Goal: Task Accomplishment & Management: Complete application form

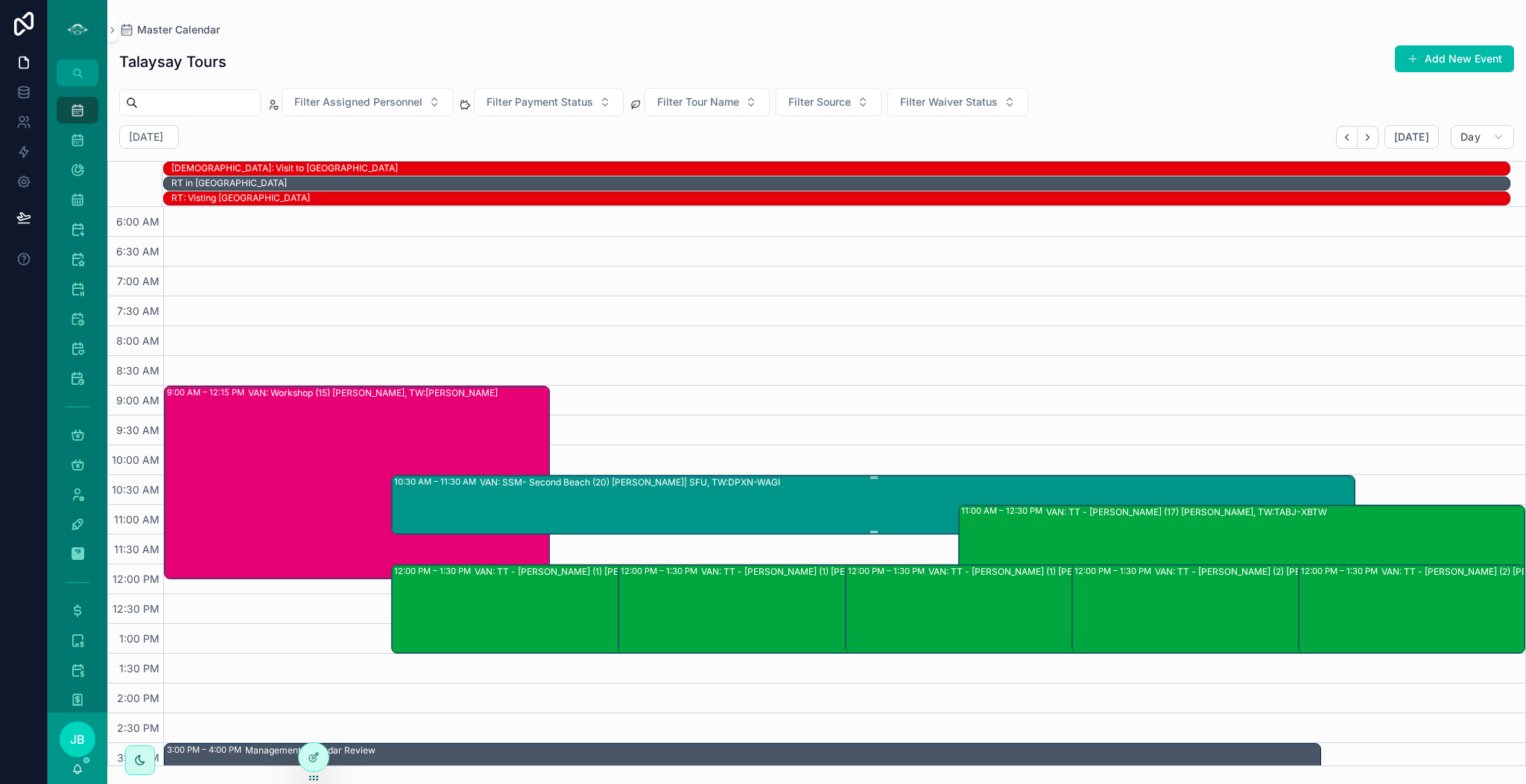
scroll to position [156, 0]
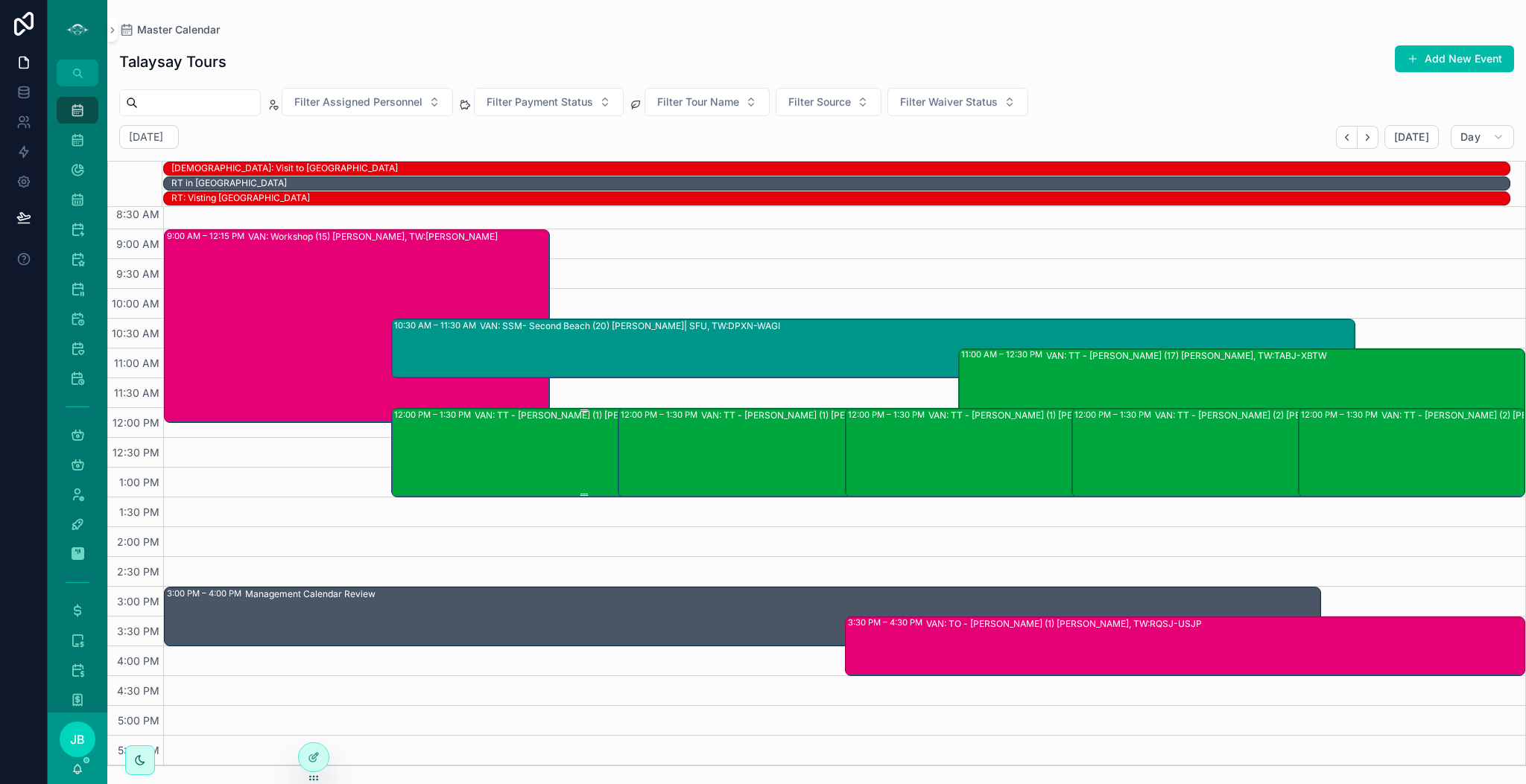
click at [570, 445] on div "VAN: TT - [PERSON_NAME] (1) [PERSON_NAME], TW:AKEE-HTDU" at bounding box center [625, 452] width 301 height 87
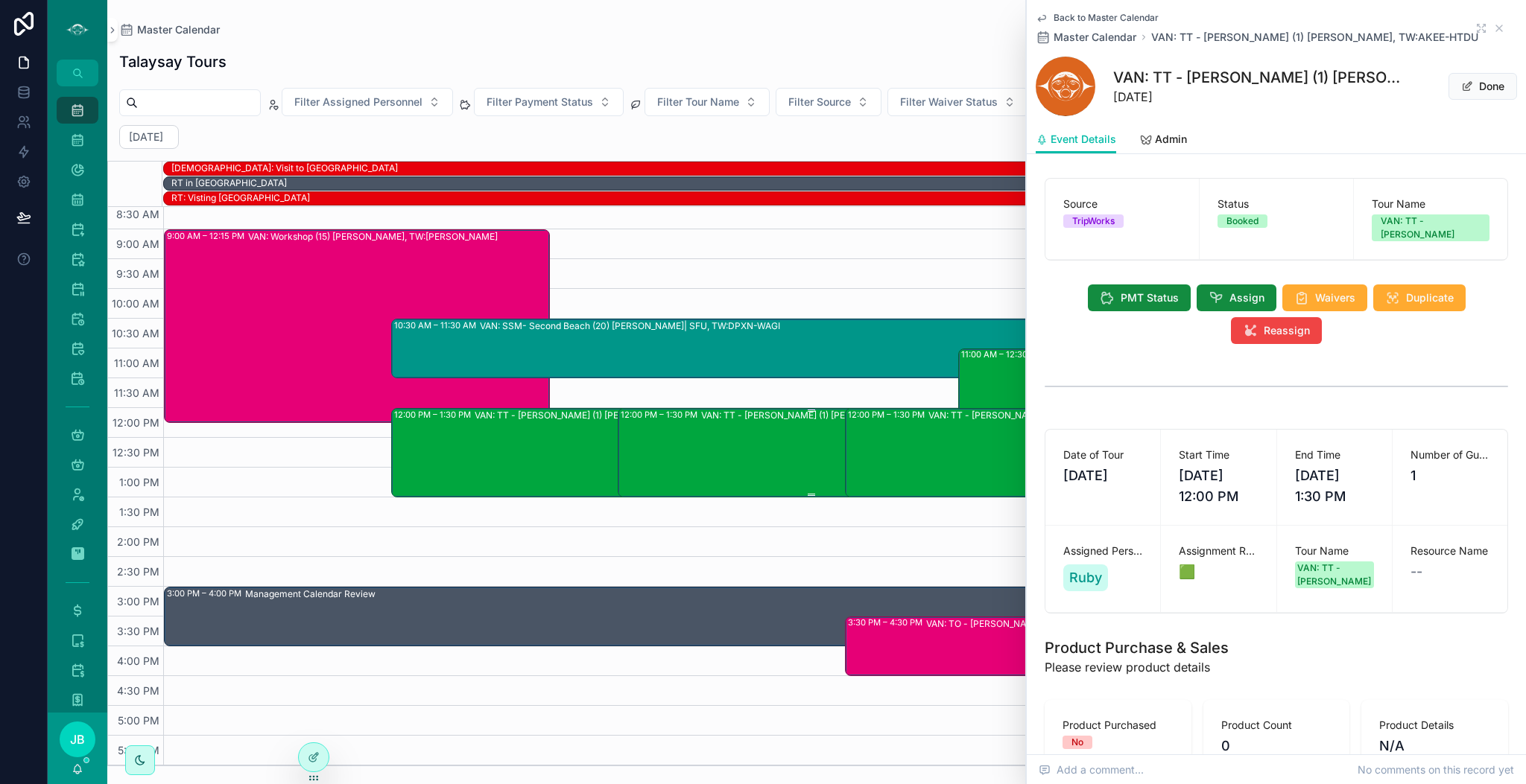
click at [712, 440] on div "VAN: TT - [PERSON_NAME] (1) [PERSON_NAME], TW:PZFW-XJKF" at bounding box center [851, 452] width 301 height 87
click at [928, 430] on div "VAN: TT - [PERSON_NAME] (1) [PERSON_NAME], TW:YPTD-GSZM" at bounding box center [1078, 452] width 301 height 87
click at [1493, 28] on icon "scrollable content" at bounding box center [1498, 28] width 12 height 12
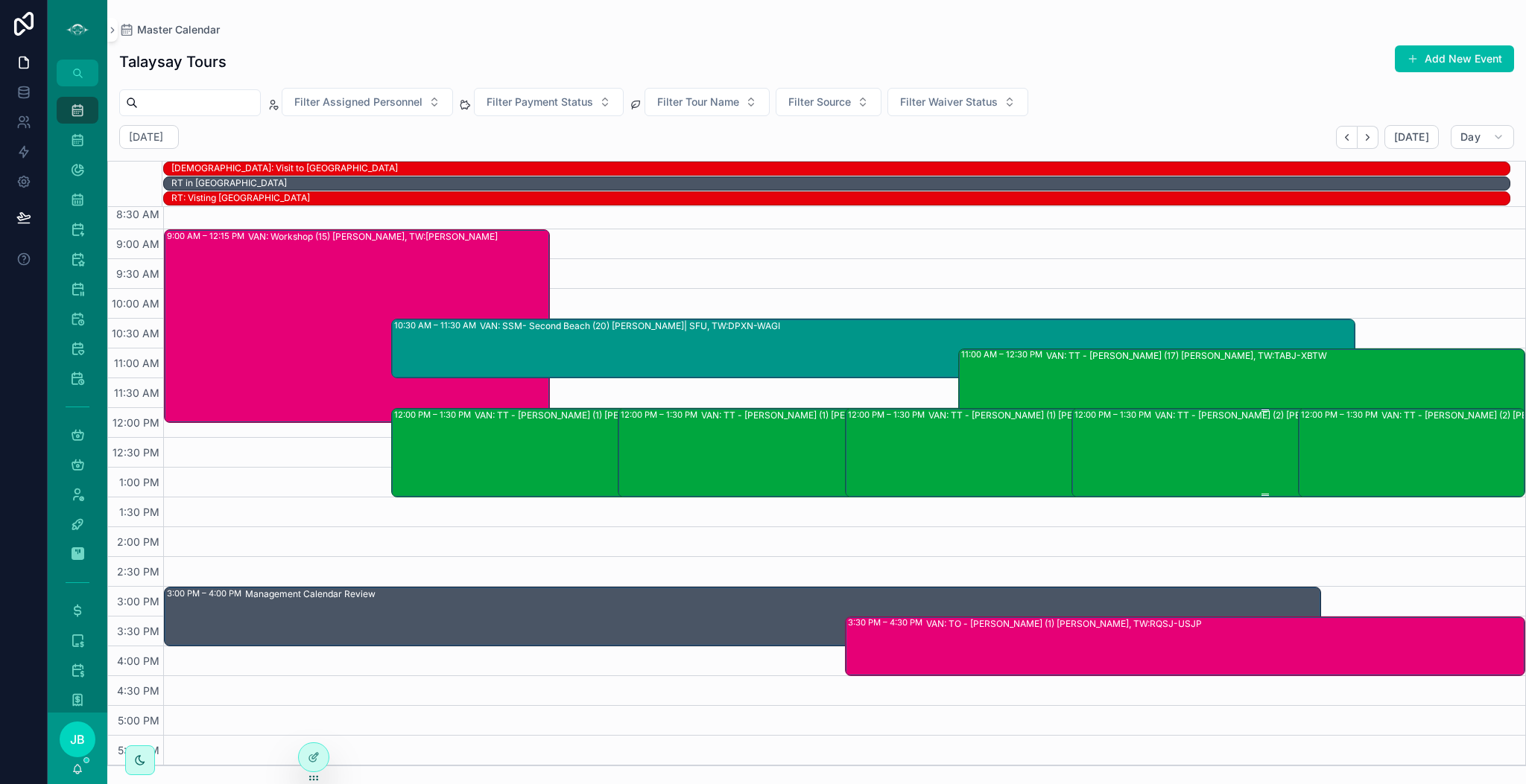
click at [1178, 461] on div "VAN: TT - [PERSON_NAME] (2) [PERSON_NAME], [GEOGRAPHIC_DATA]:UFYJ-[GEOGRAPHIC_D…" at bounding box center [1345, 452] width 381 height 87
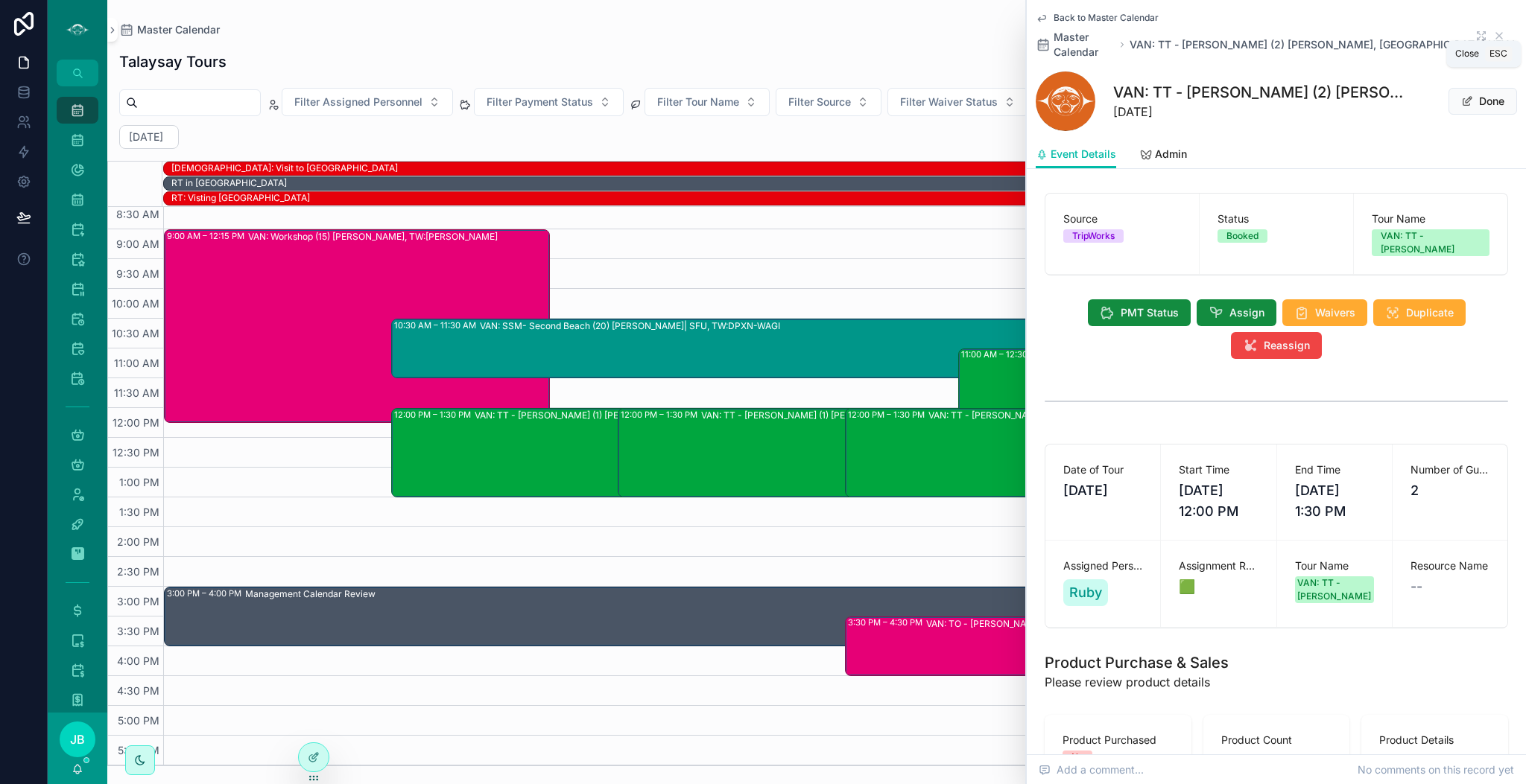
click at [1493, 31] on icon "scrollable content" at bounding box center [1498, 36] width 12 height 12
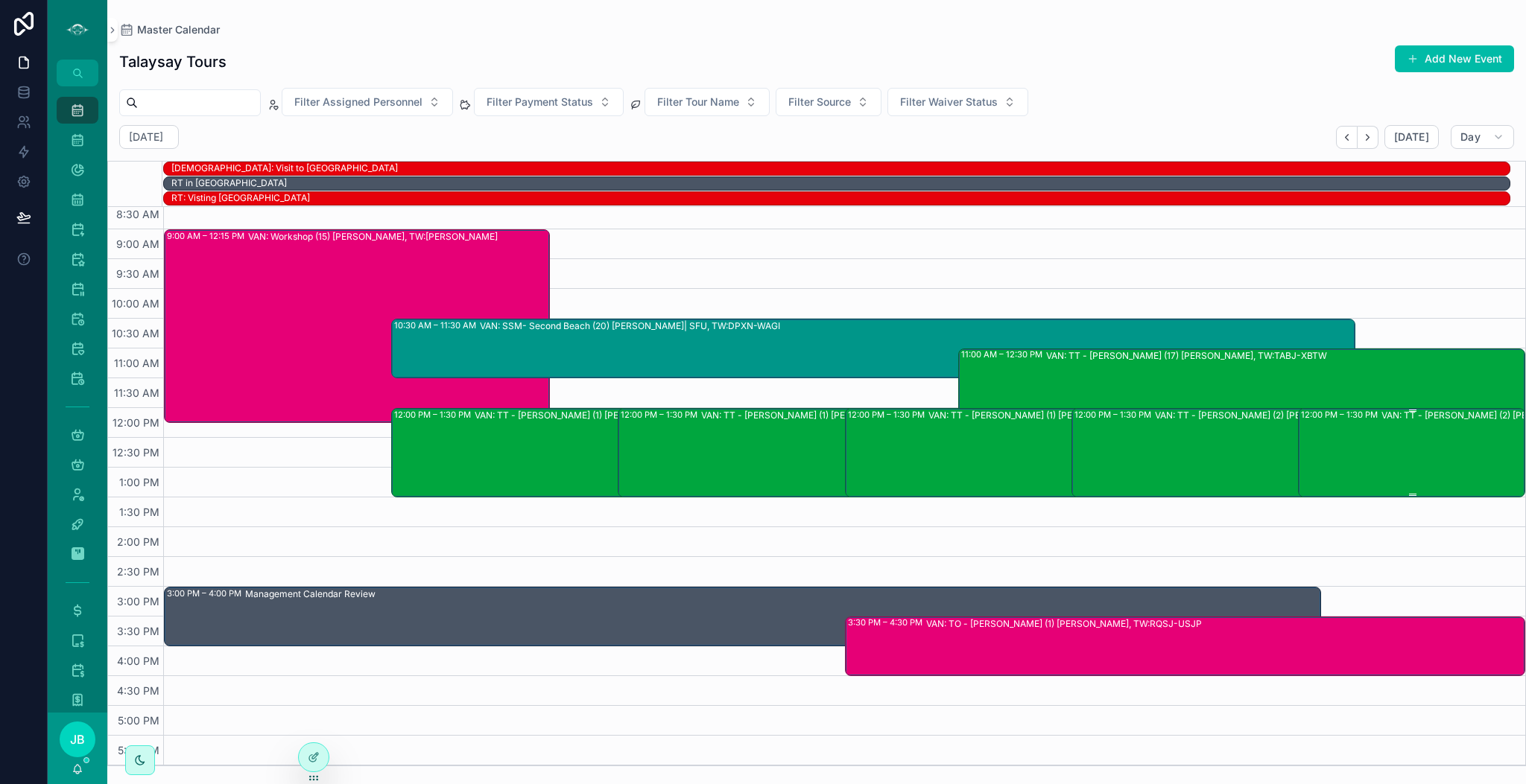
click at [1397, 424] on div "VAN: TT - [PERSON_NAME] (2) [PERSON_NAME], TW:ZTZY-AXSF" at bounding box center [1493, 452] width 223 height 87
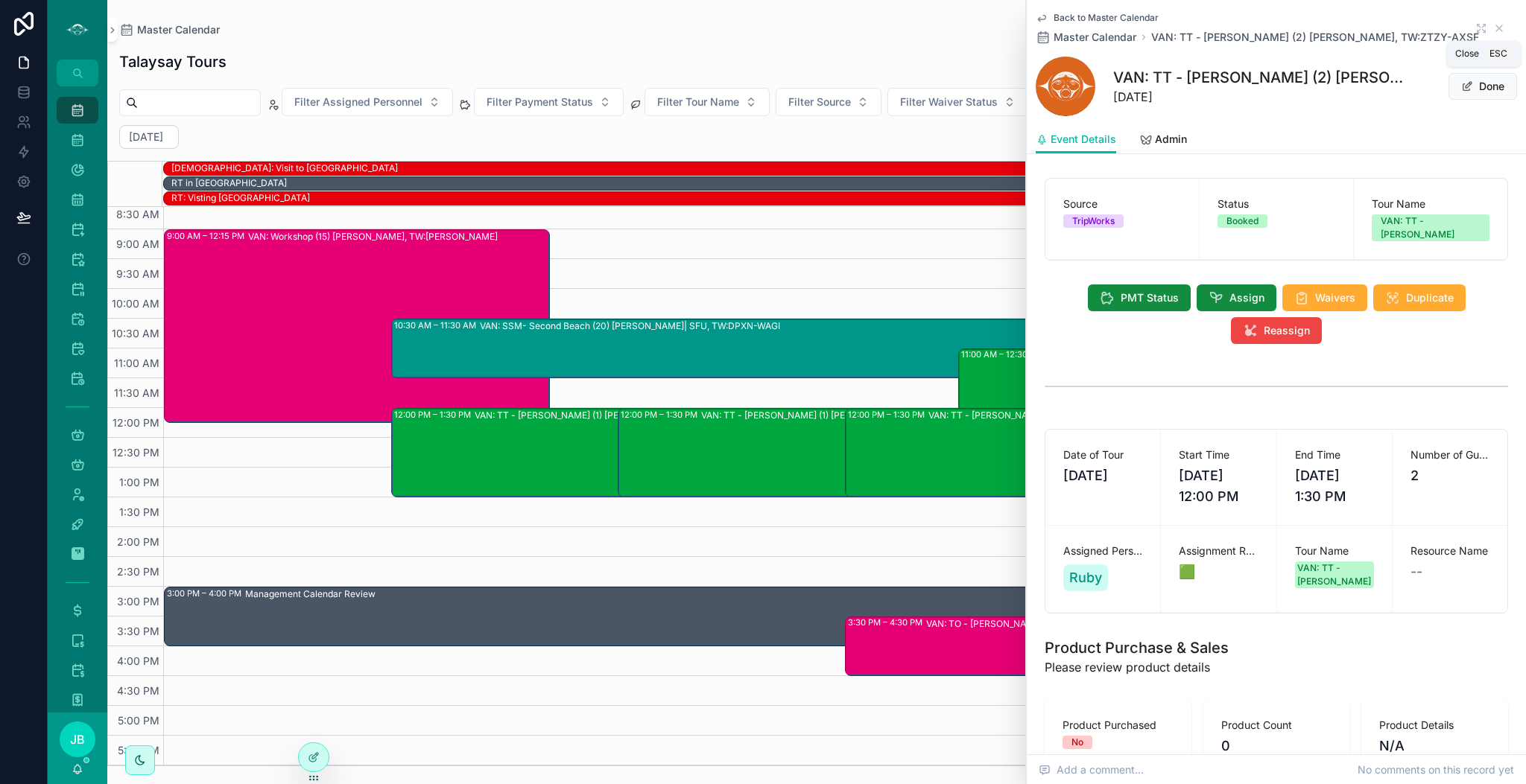
click at [1493, 28] on icon "scrollable content" at bounding box center [1498, 28] width 12 height 12
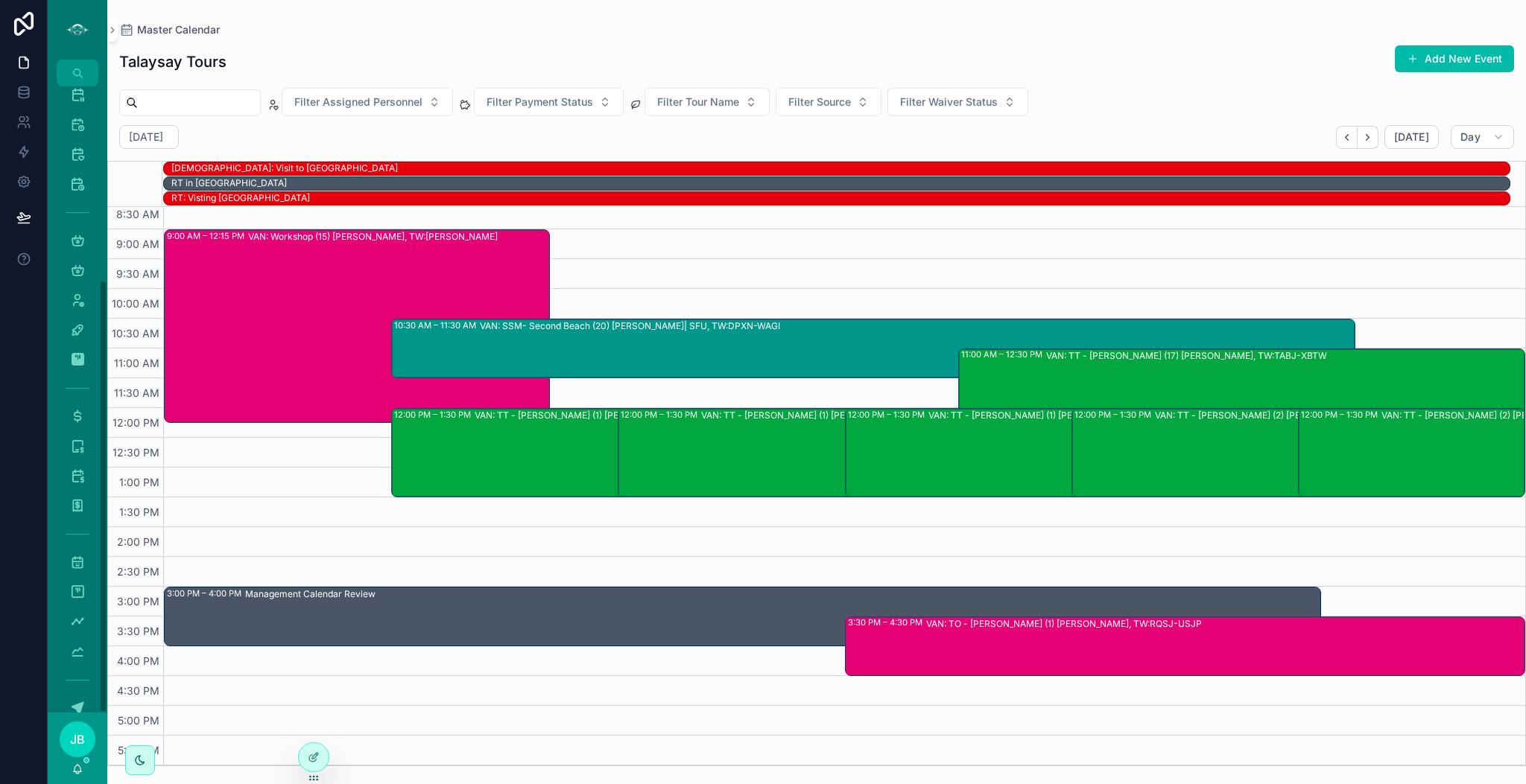
scroll to position [281, 0]
click at [76, 534] on icon "scrollable content" at bounding box center [77, 534] width 15 height 15
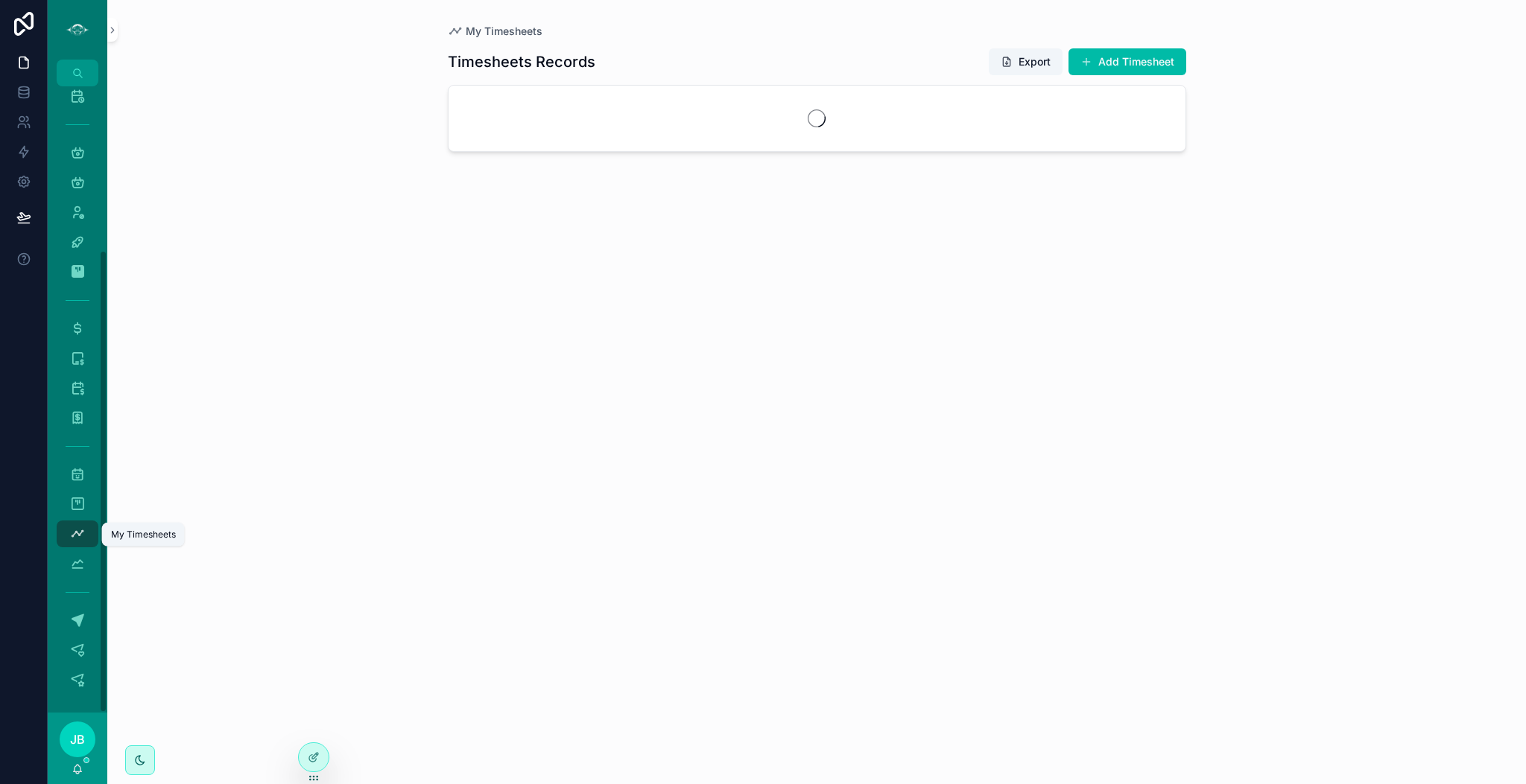
scroll to position [222, 0]
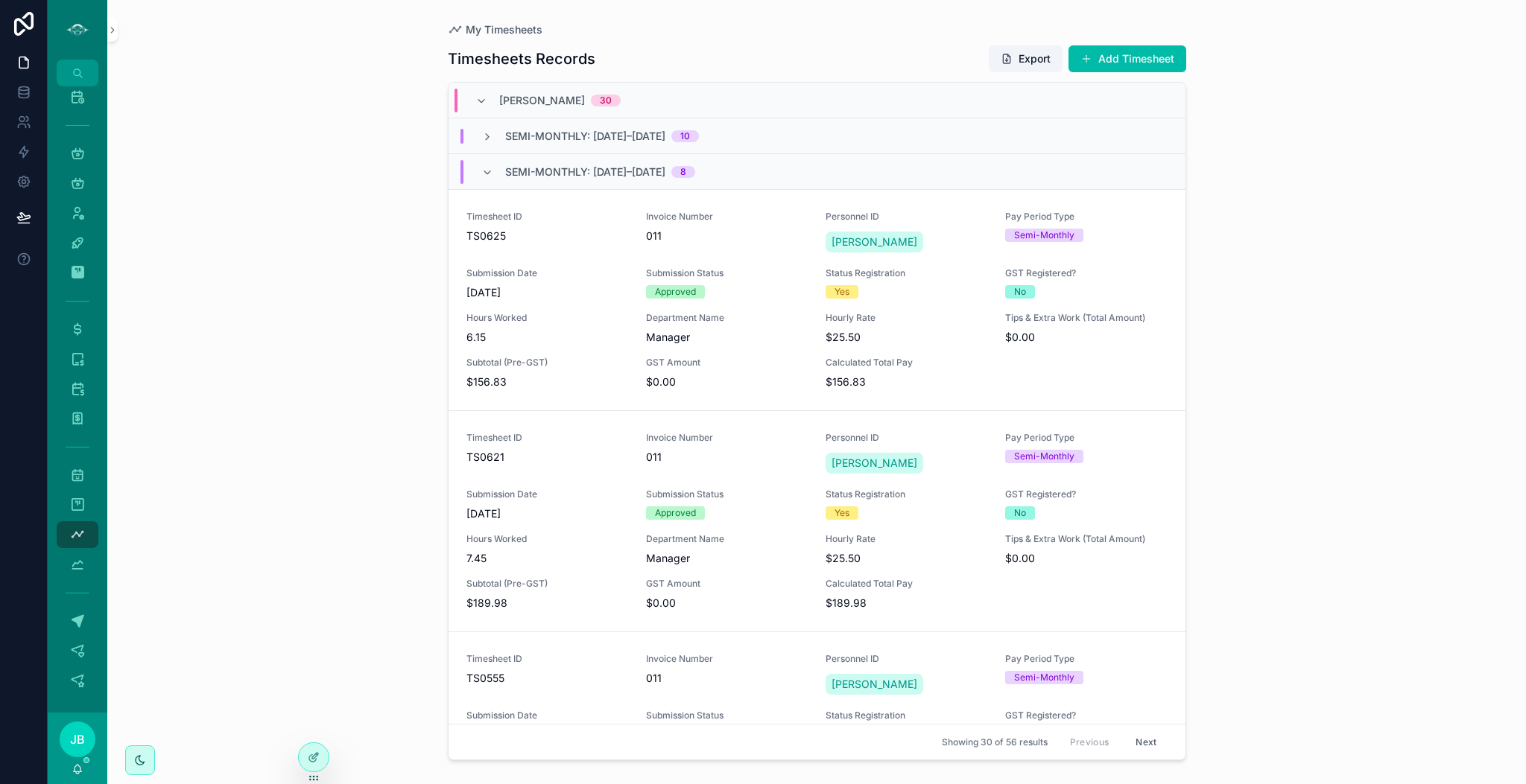
click at [1133, 60] on button "Add Timesheet" at bounding box center [1127, 59] width 118 height 27
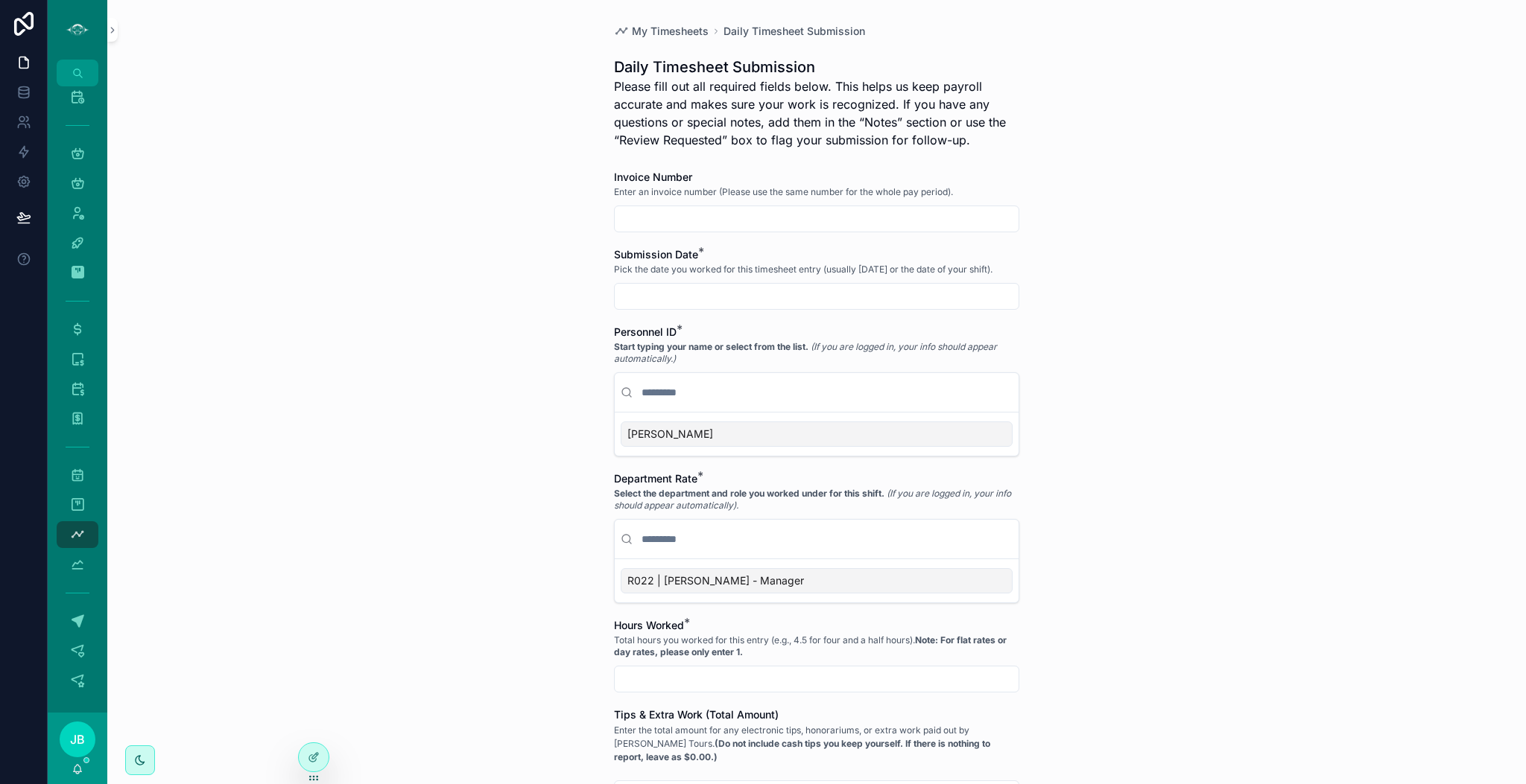
click at [827, 213] on input "scrollable content" at bounding box center [817, 219] width 404 height 21
type input "***"
click at [733, 301] on input "scrollable content" at bounding box center [817, 296] width 404 height 21
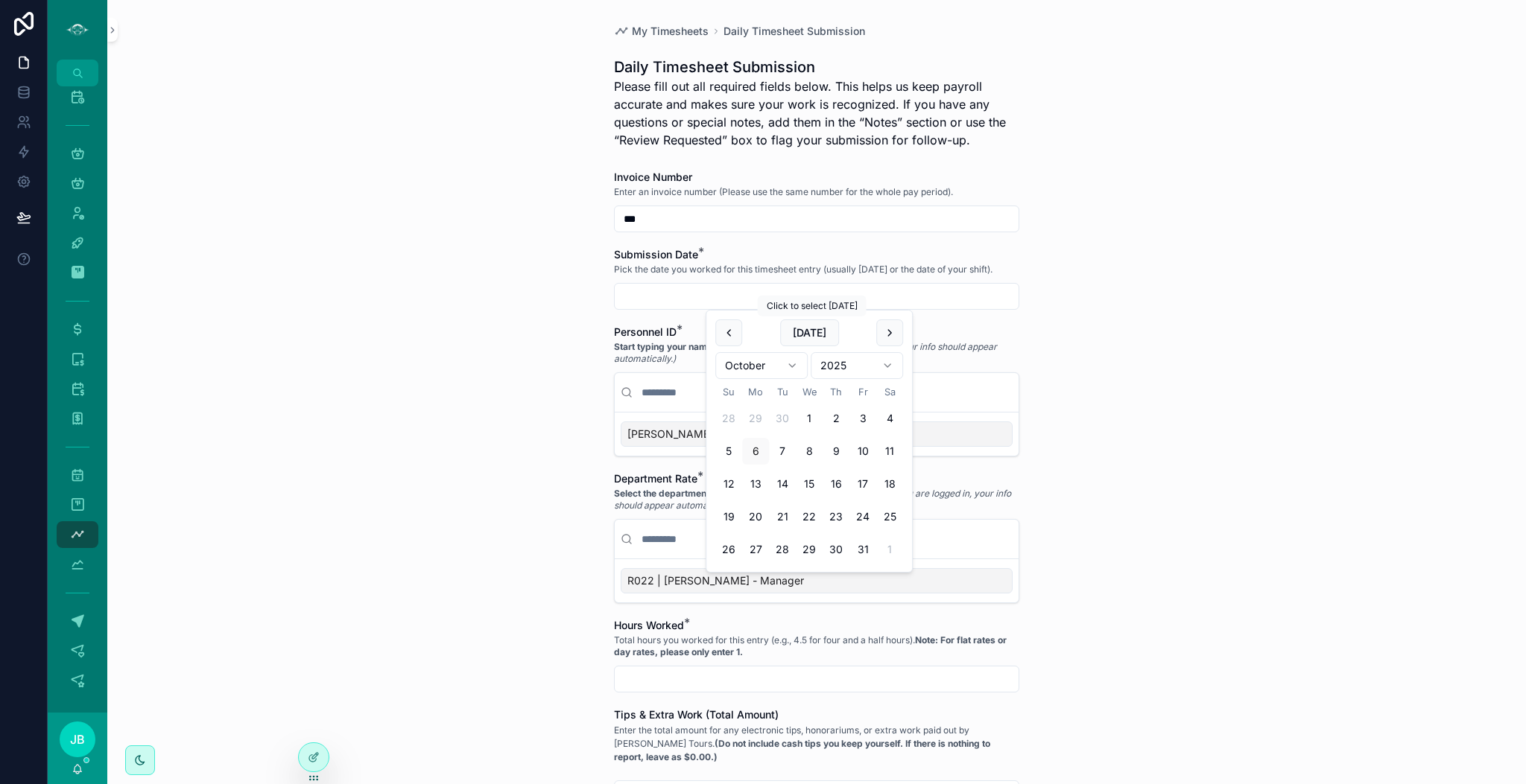
click at [803, 335] on button "[DATE]" at bounding box center [810, 332] width 59 height 27
type input "*********"
click at [671, 441] on div "[PERSON_NAME]" at bounding box center [816, 434] width 392 height 26
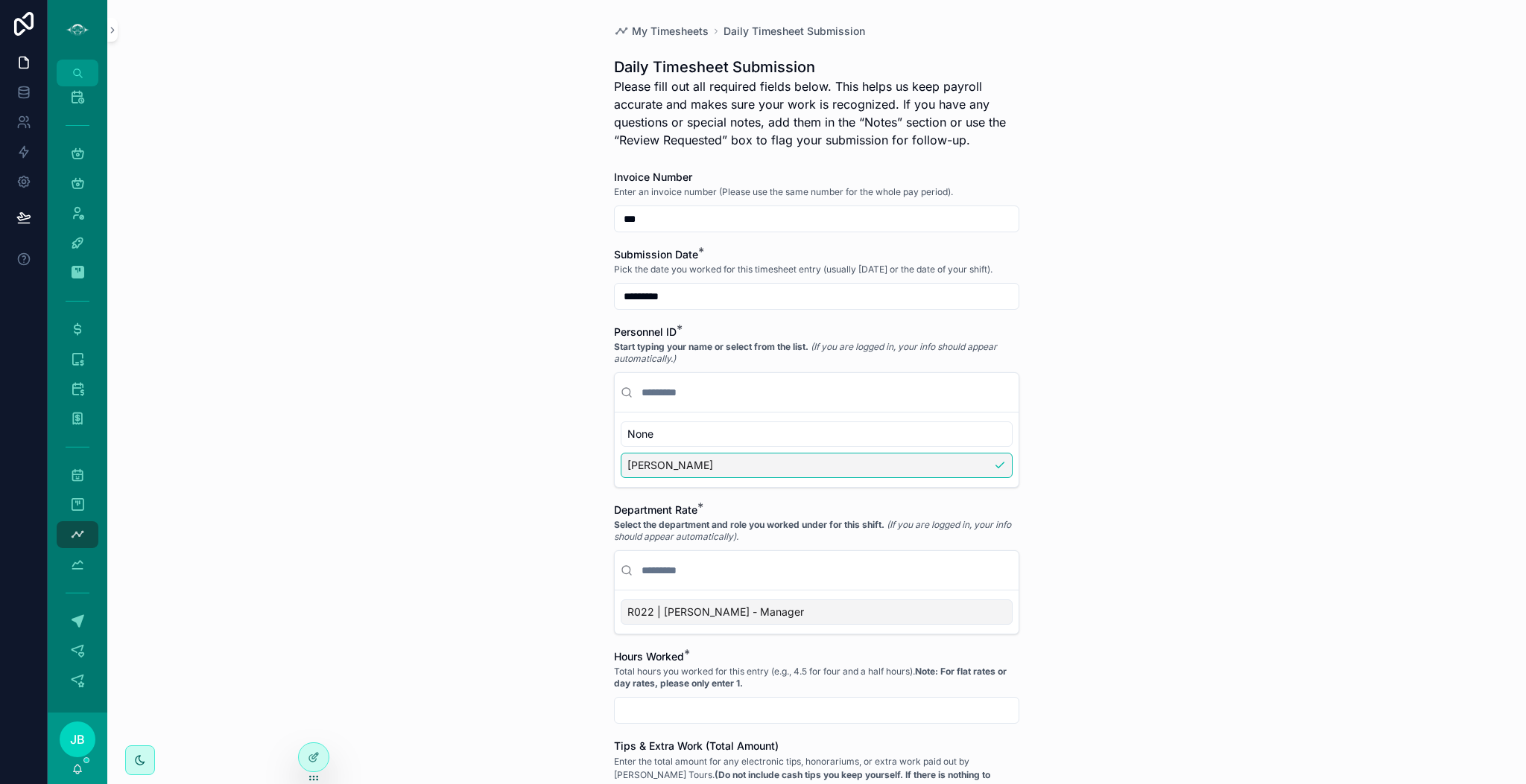
click at [734, 609] on span "R022 | [PERSON_NAME] - Manager" at bounding box center [715, 612] width 176 height 15
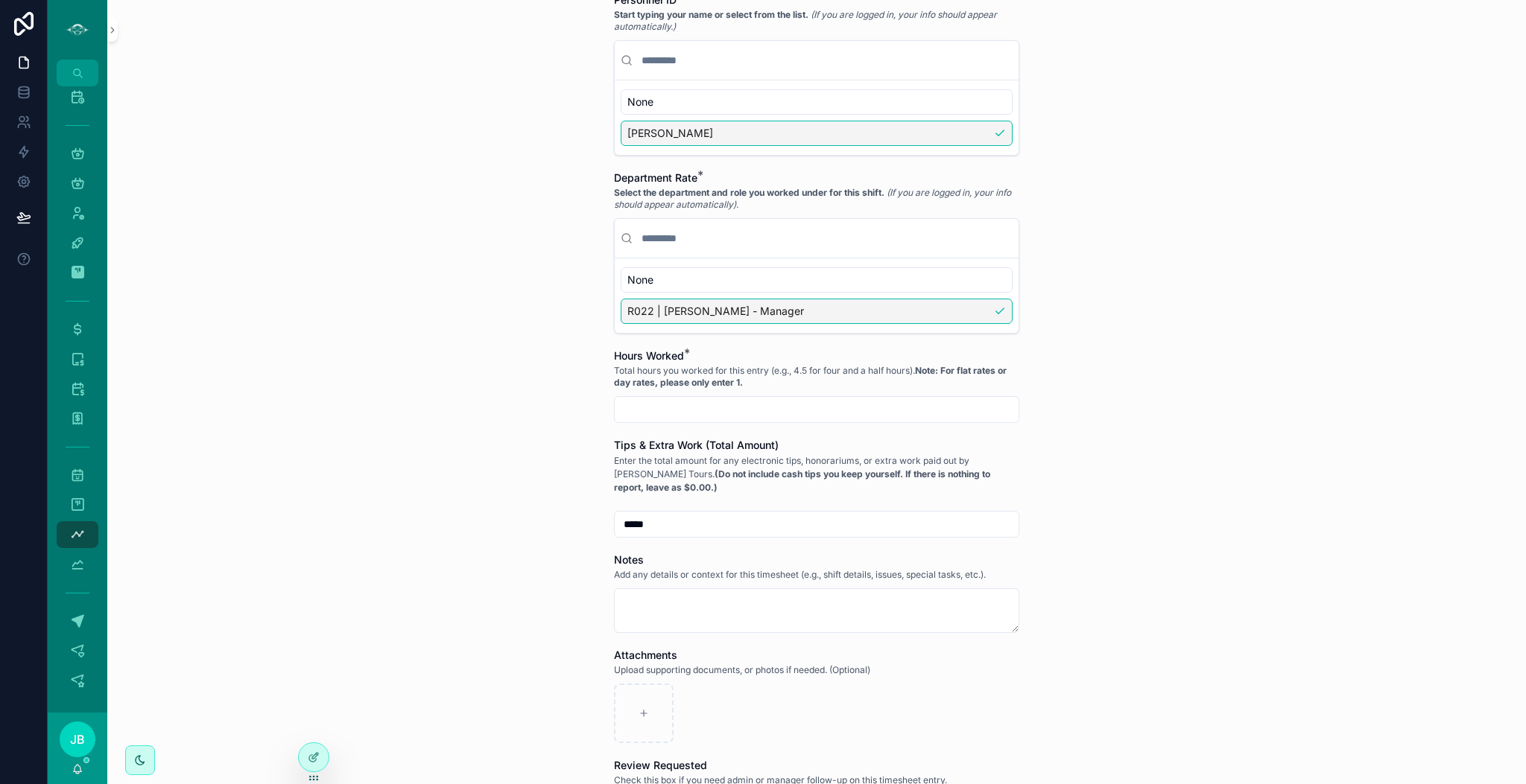
scroll to position [335, 0]
click at [743, 412] on input "scrollable content" at bounding box center [817, 407] width 404 height 21
type input "****"
click at [1124, 511] on div "My Timesheets Daily Timesheet Submission Daily Timesheet Submission Please fill…" at bounding box center [817, 392] width 1418 height 784
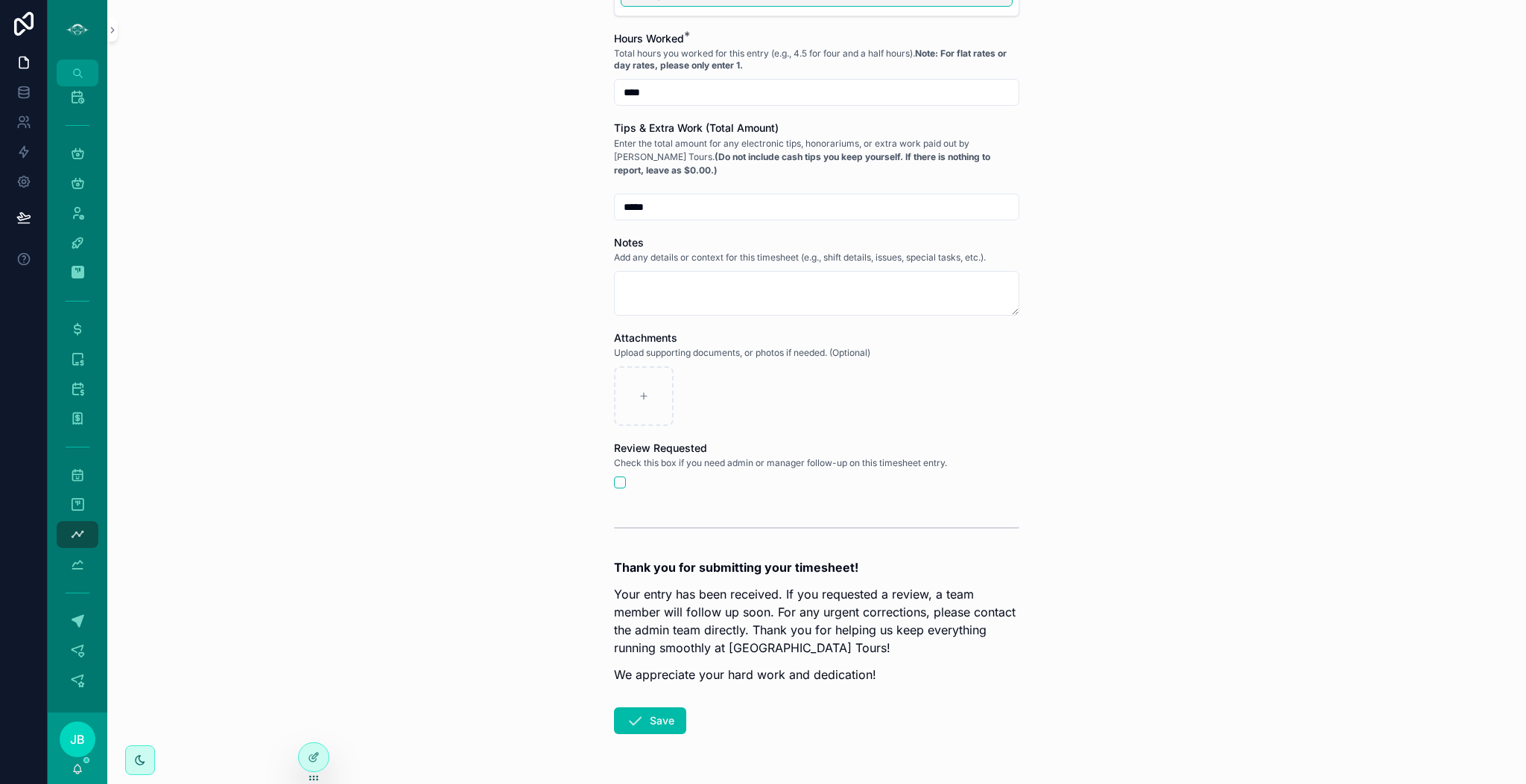
scroll to position [694, 0]
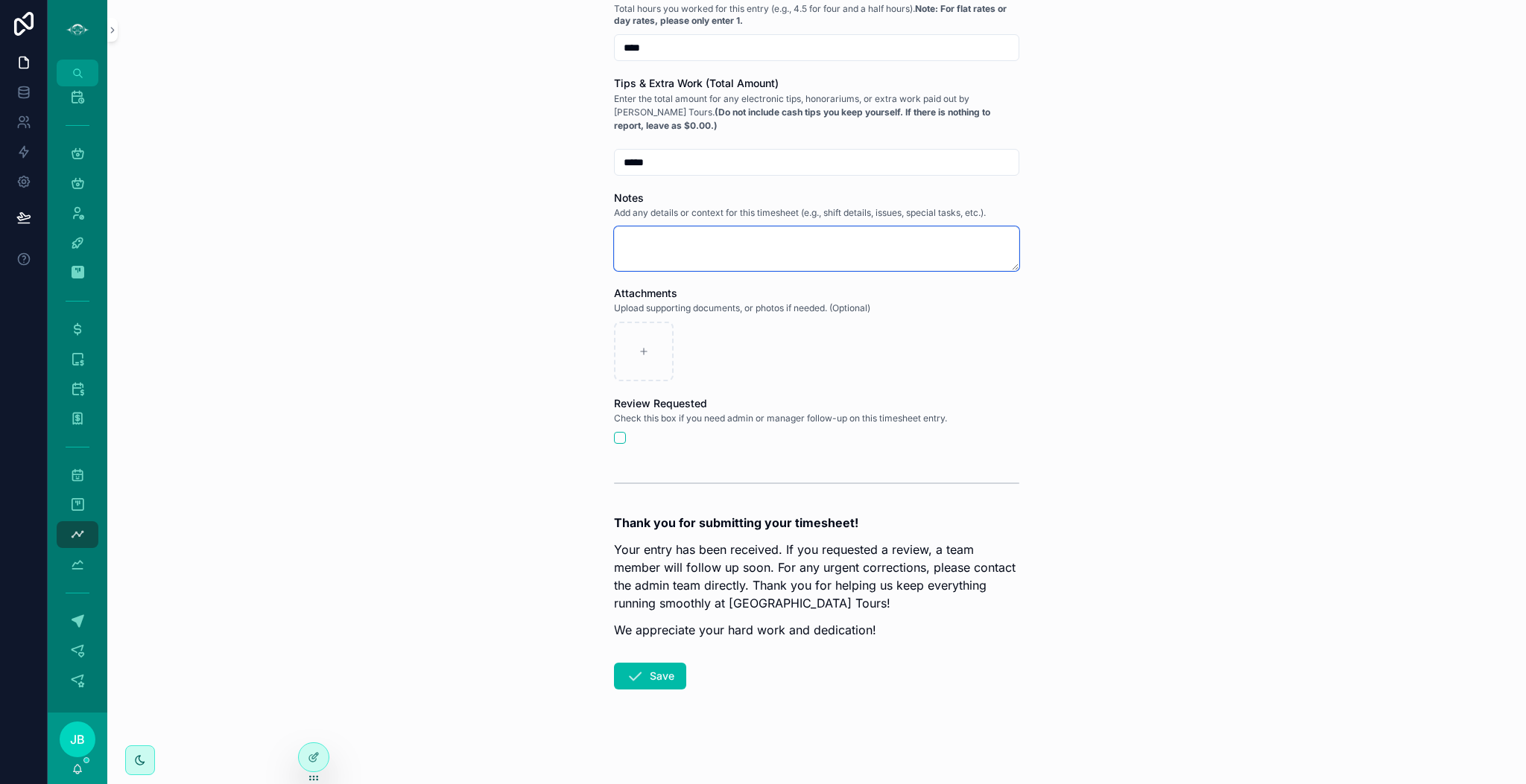
click at [689, 240] on textarea "scrollable content" at bounding box center [817, 249] width 405 height 45
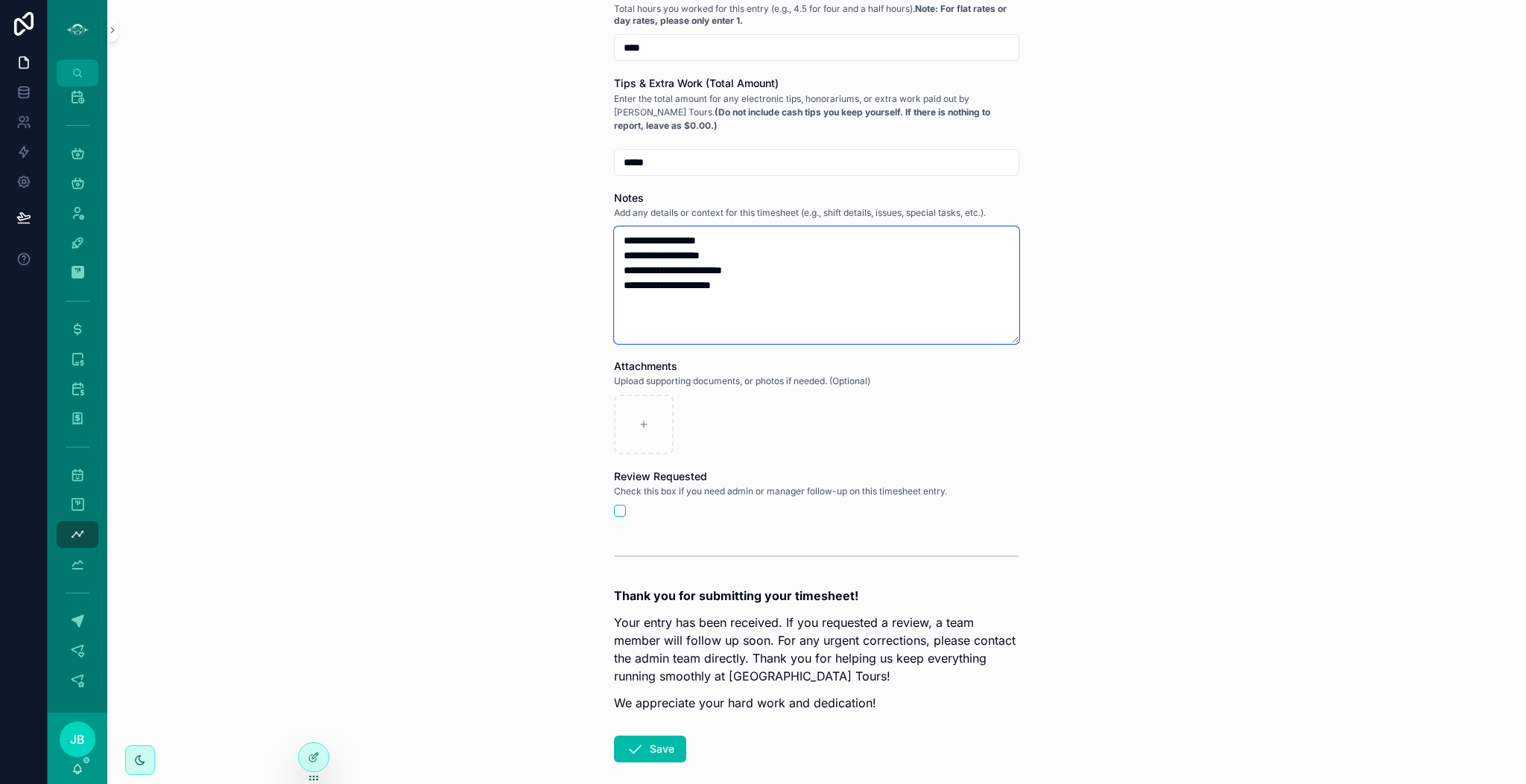
type textarea "**********"
click at [669, 738] on button "Save" at bounding box center [650, 749] width 72 height 27
